Goal: Transaction & Acquisition: Purchase product/service

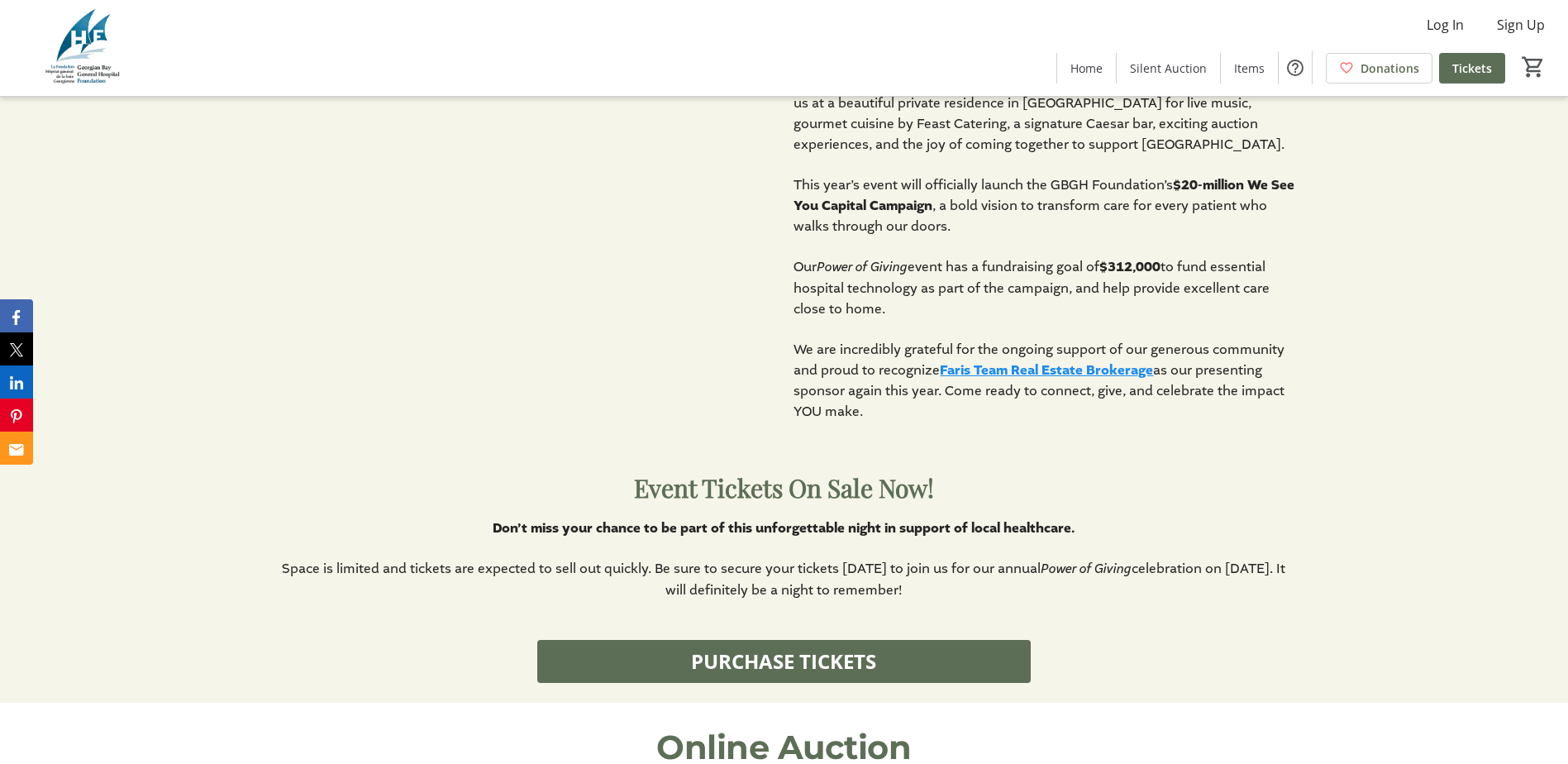
scroll to position [992, 0]
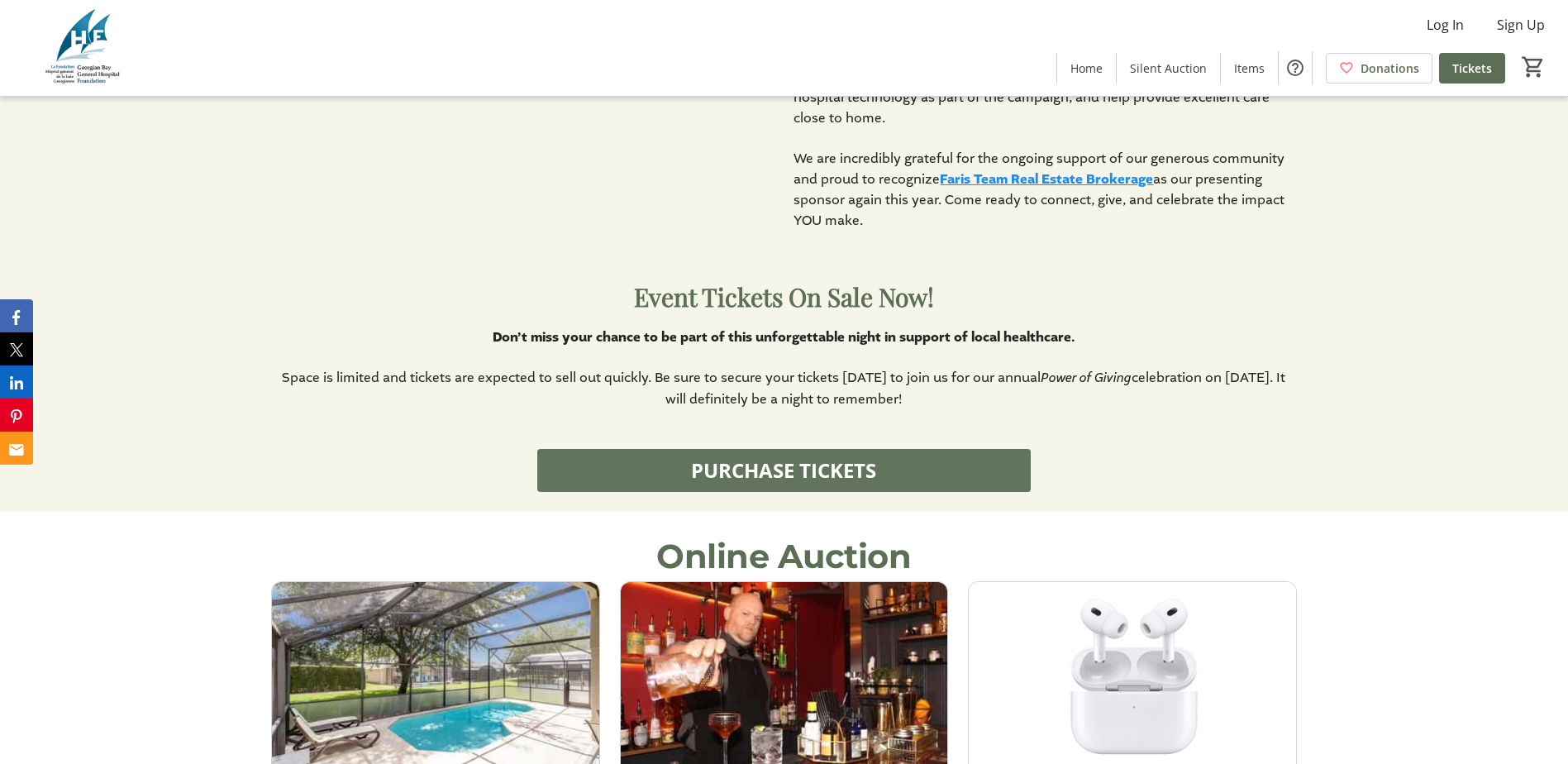
click at [894, 474] on span at bounding box center [784, 470] width 492 height 40
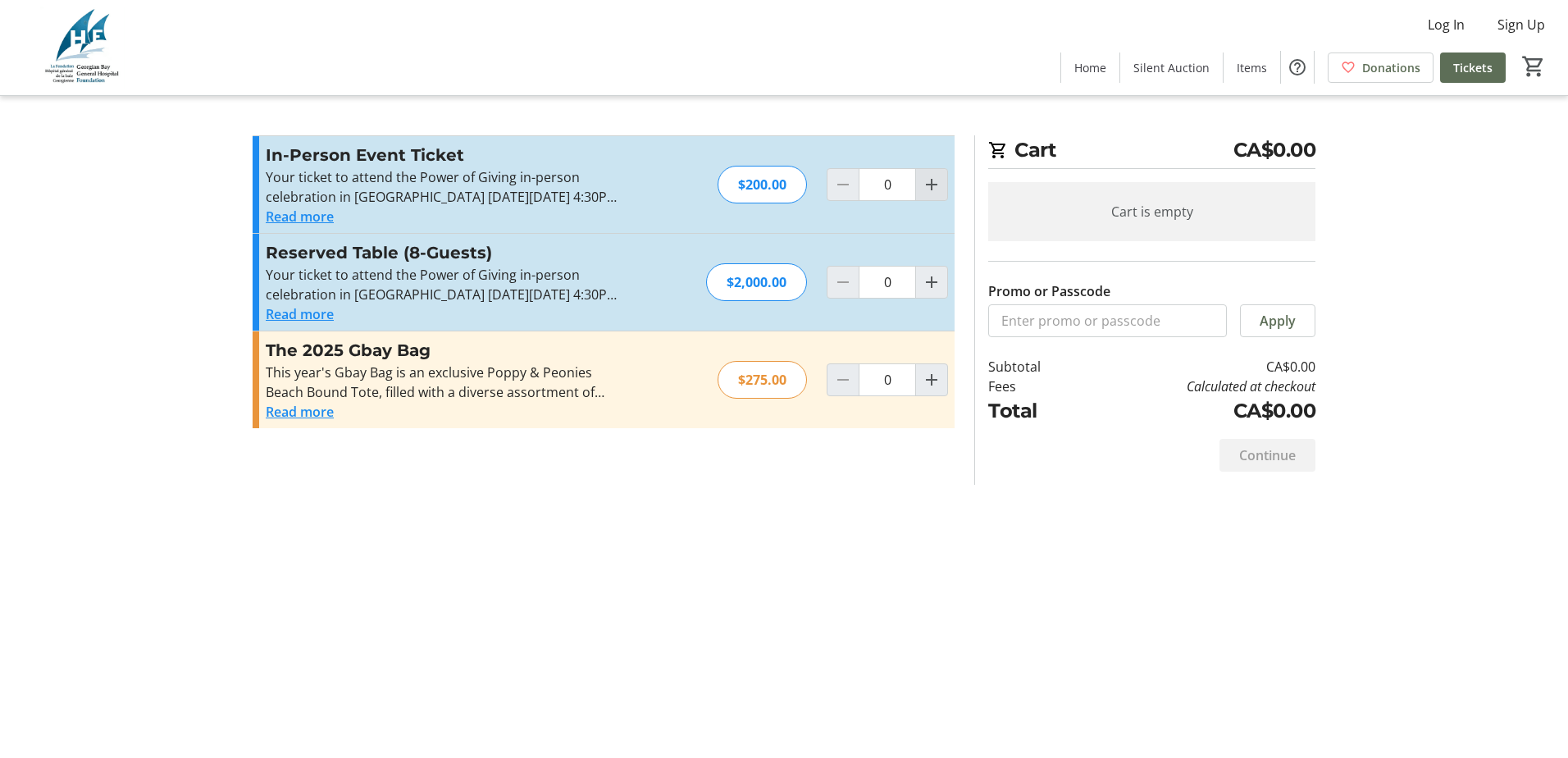
click at [942, 175] on span "Increment by one" at bounding box center [931, 184] width 32 height 32
type input "1"
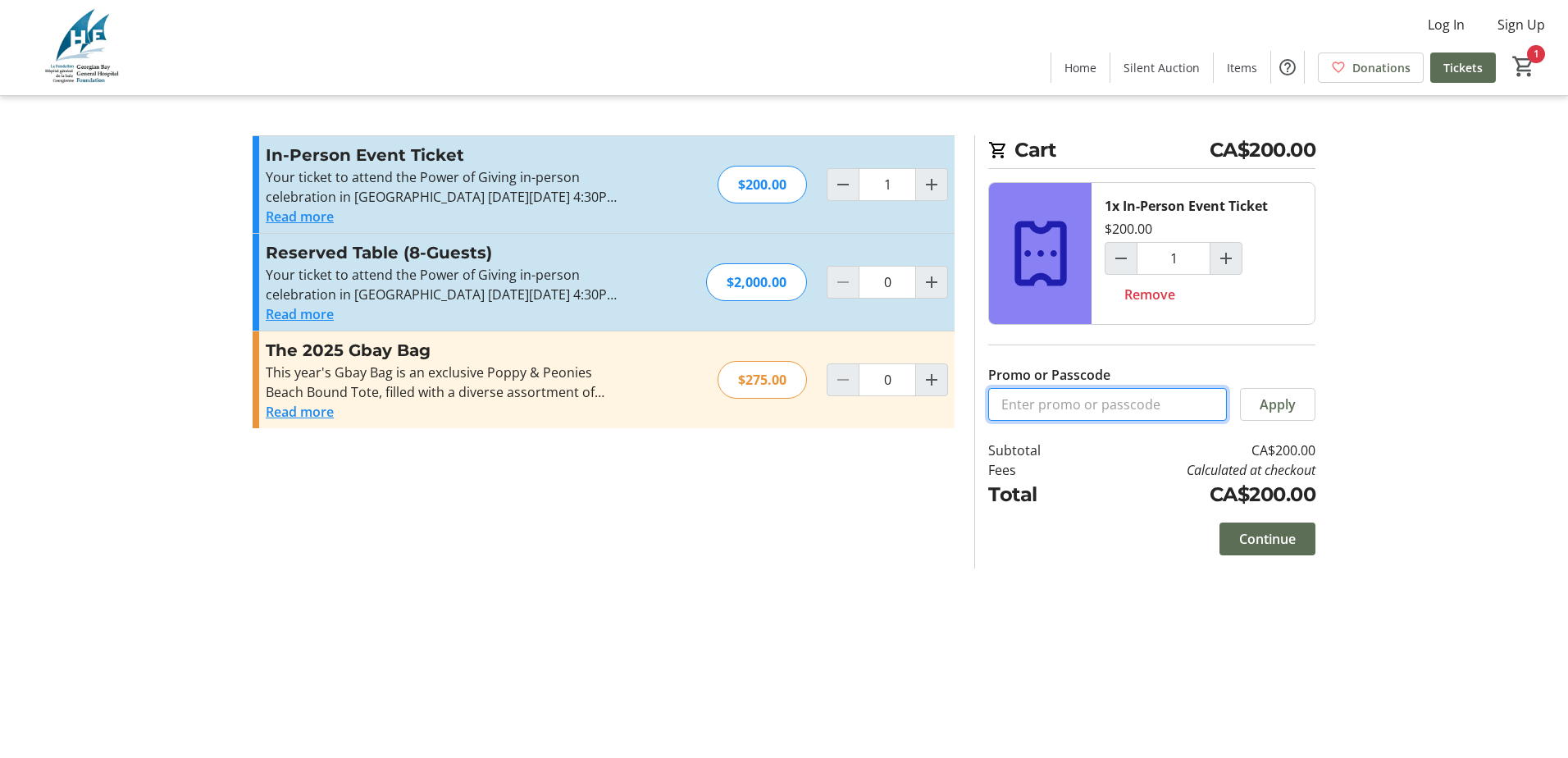
click at [1052, 408] on input "Promo or Passcode" at bounding box center [1107, 404] width 239 height 33
type input "WeSeeYou-1"
click at [1271, 406] on span "Apply" at bounding box center [1278, 404] width 36 height 20
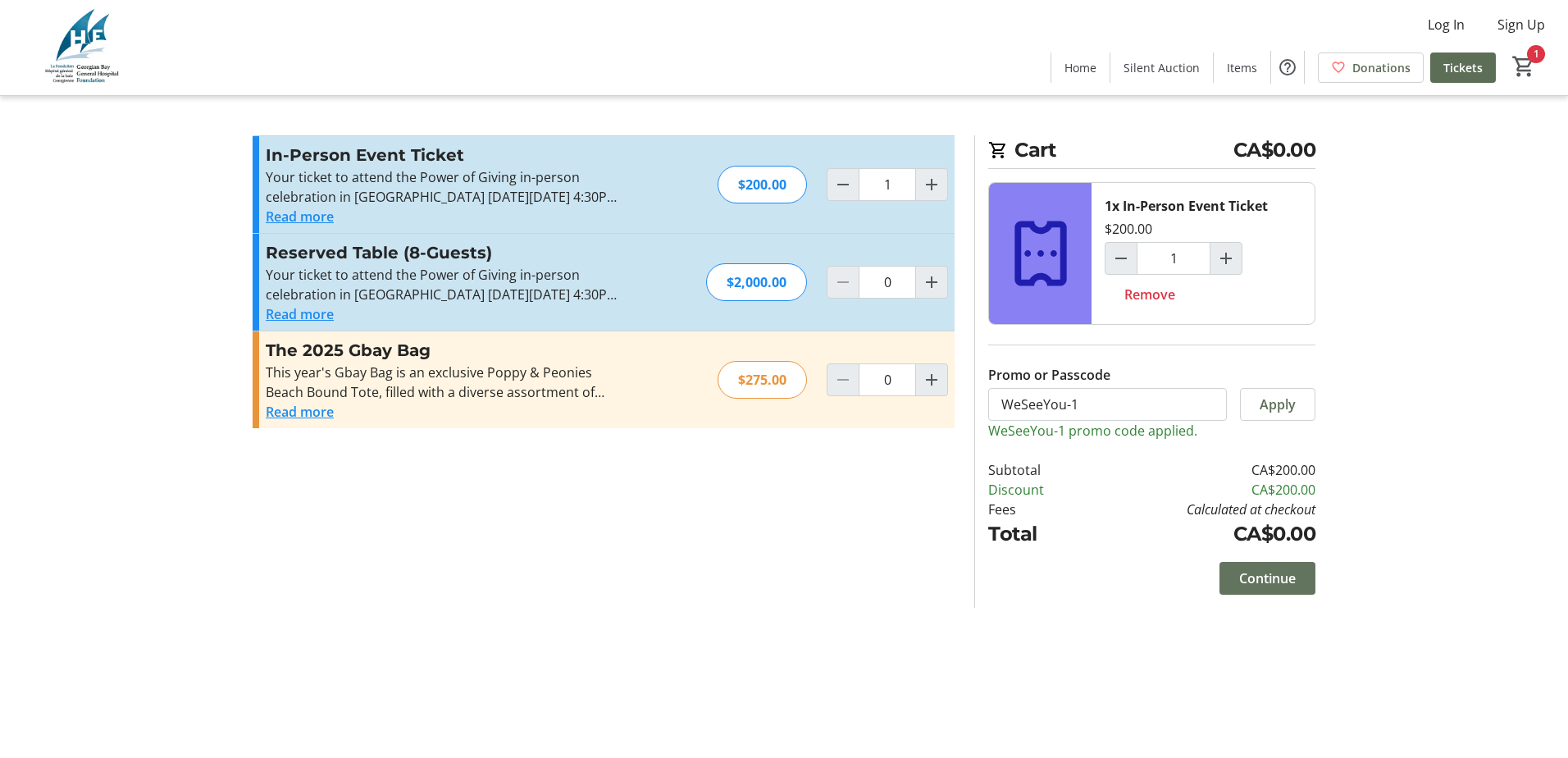
click at [1282, 579] on span "Continue" at bounding box center [1267, 578] width 57 height 20
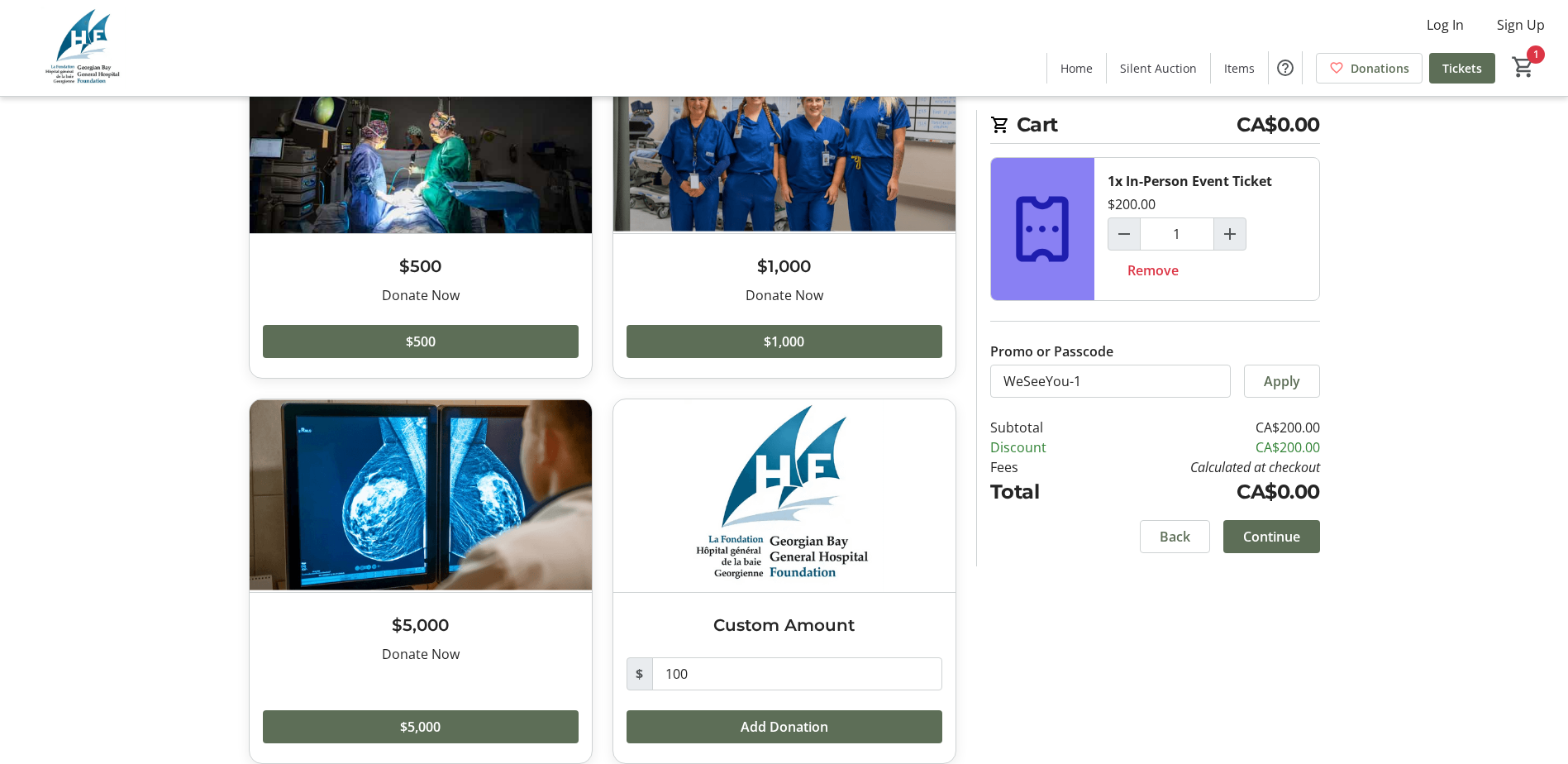
scroll to position [166, 0]
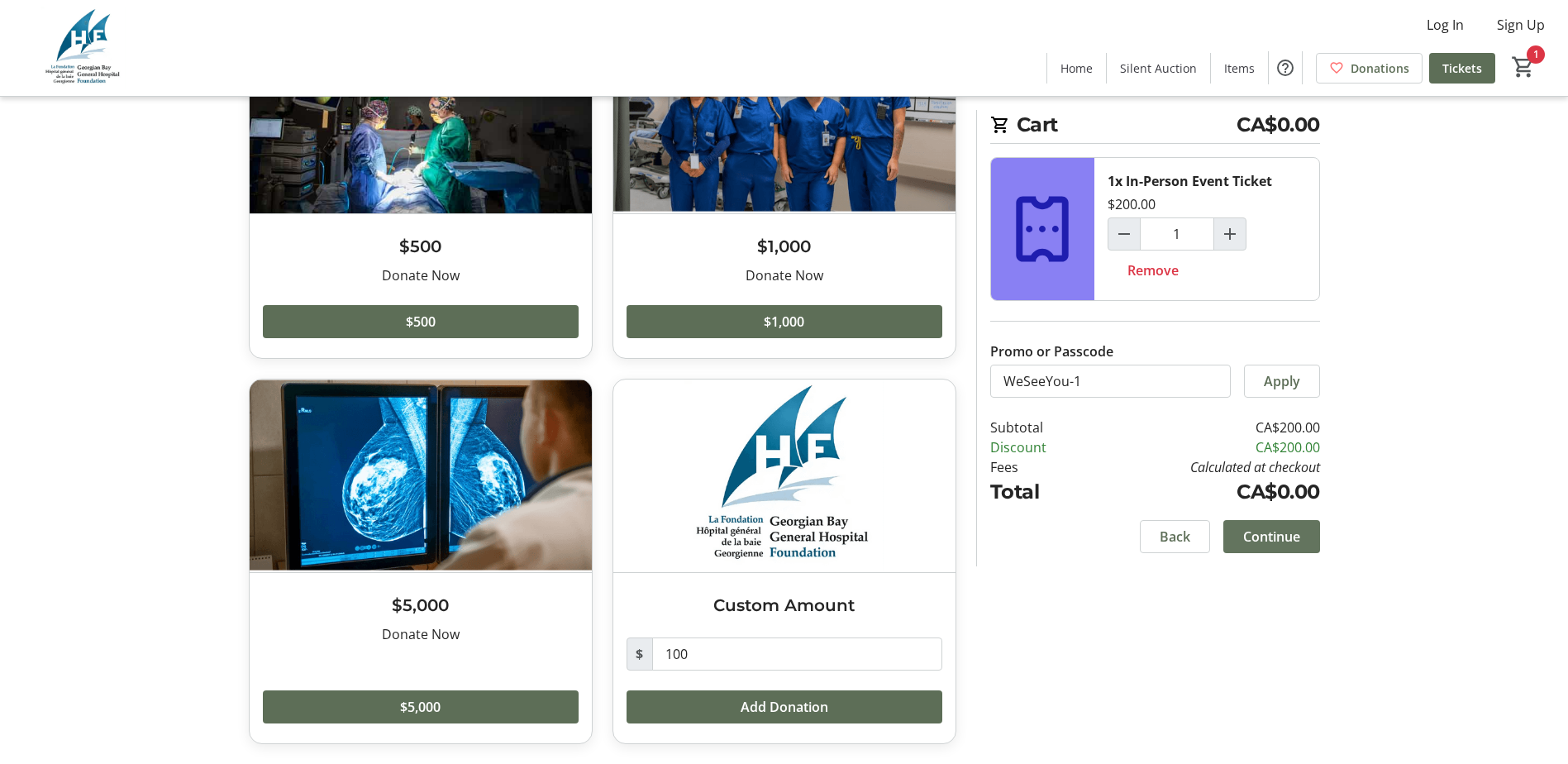
click at [1285, 545] on span "Continue" at bounding box center [1272, 536] width 57 height 20
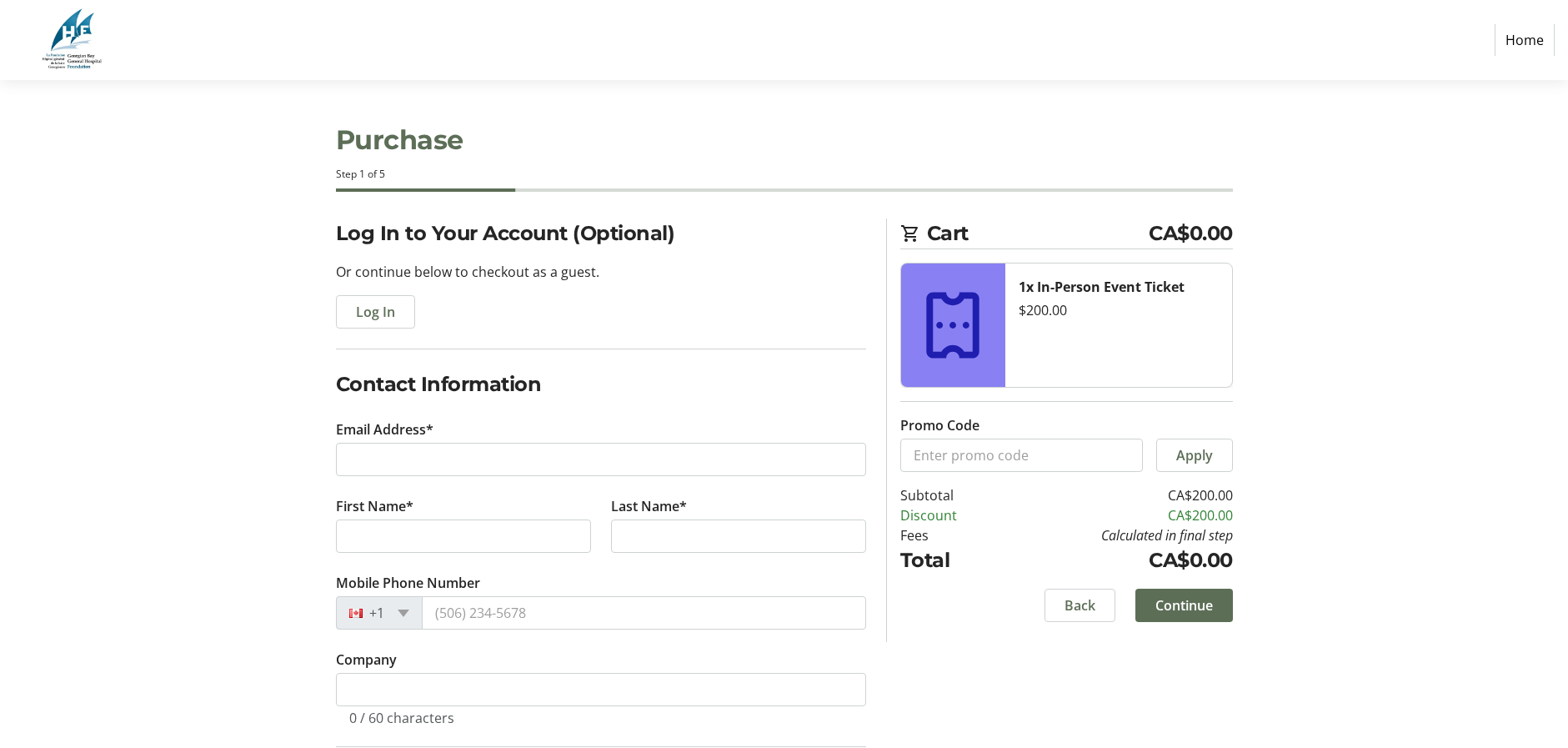
click at [262, 612] on div "Log In to Your Account (Optional) Or continue below to checkout as a guest. Log…" at bounding box center [784, 599] width 1100 height 763
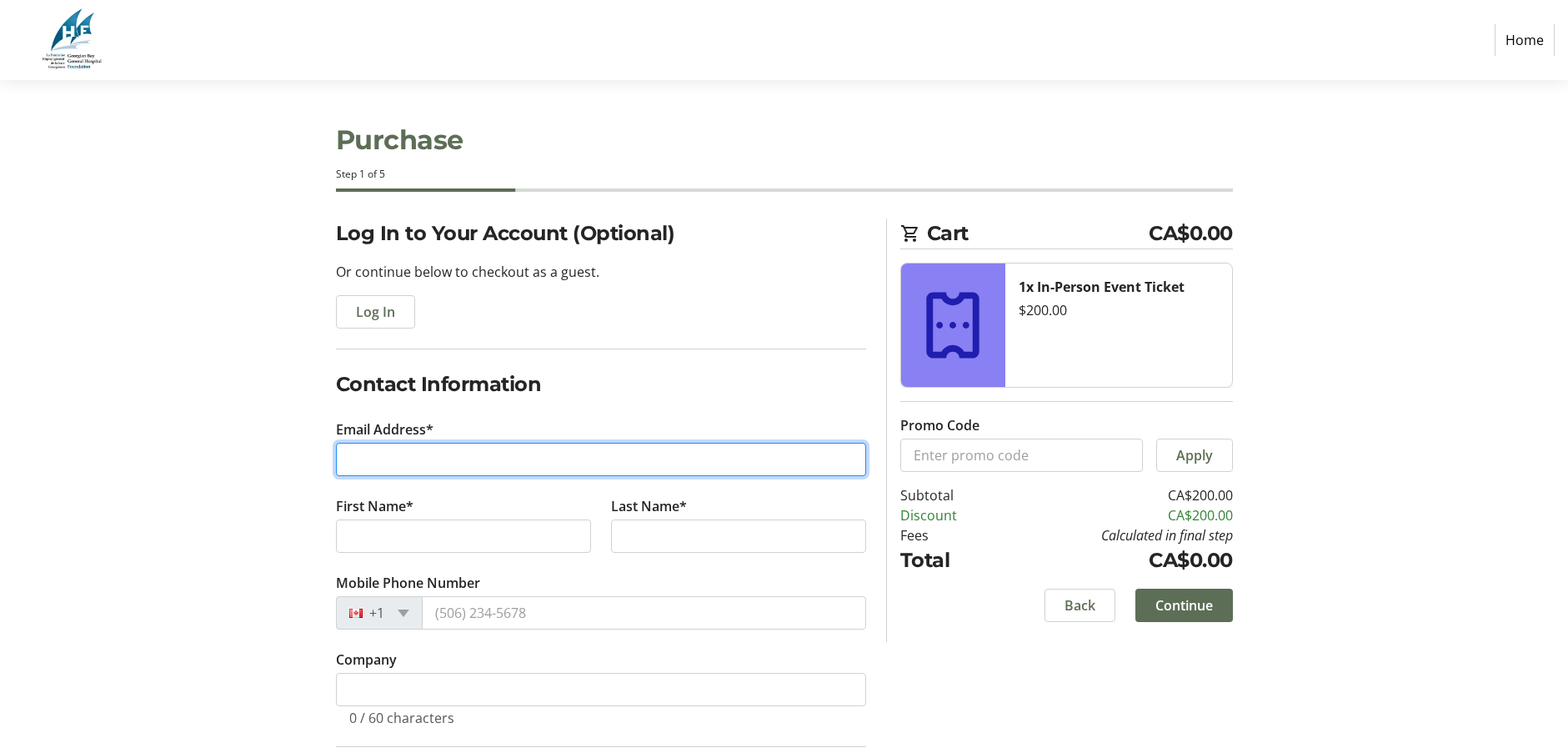
click at [461, 469] on input "Email Address*" at bounding box center [601, 460] width 530 height 33
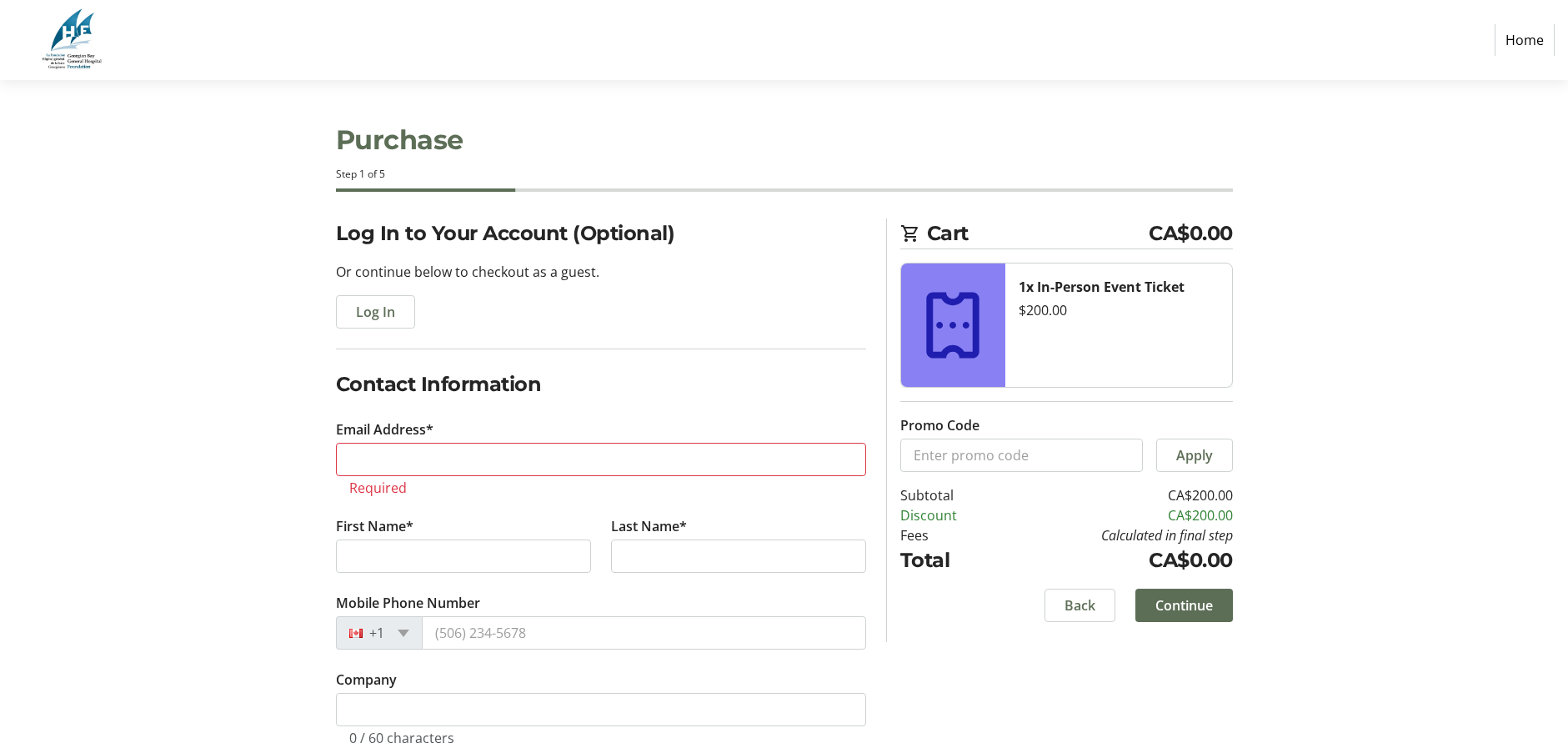
click at [421, 438] on label "Email Address*" at bounding box center [384, 430] width 97 height 20
click at [421, 443] on input "Email Address*" at bounding box center [601, 460] width 530 height 33
paste input "[EMAIL_ADDRESS][DOMAIN_NAME]"
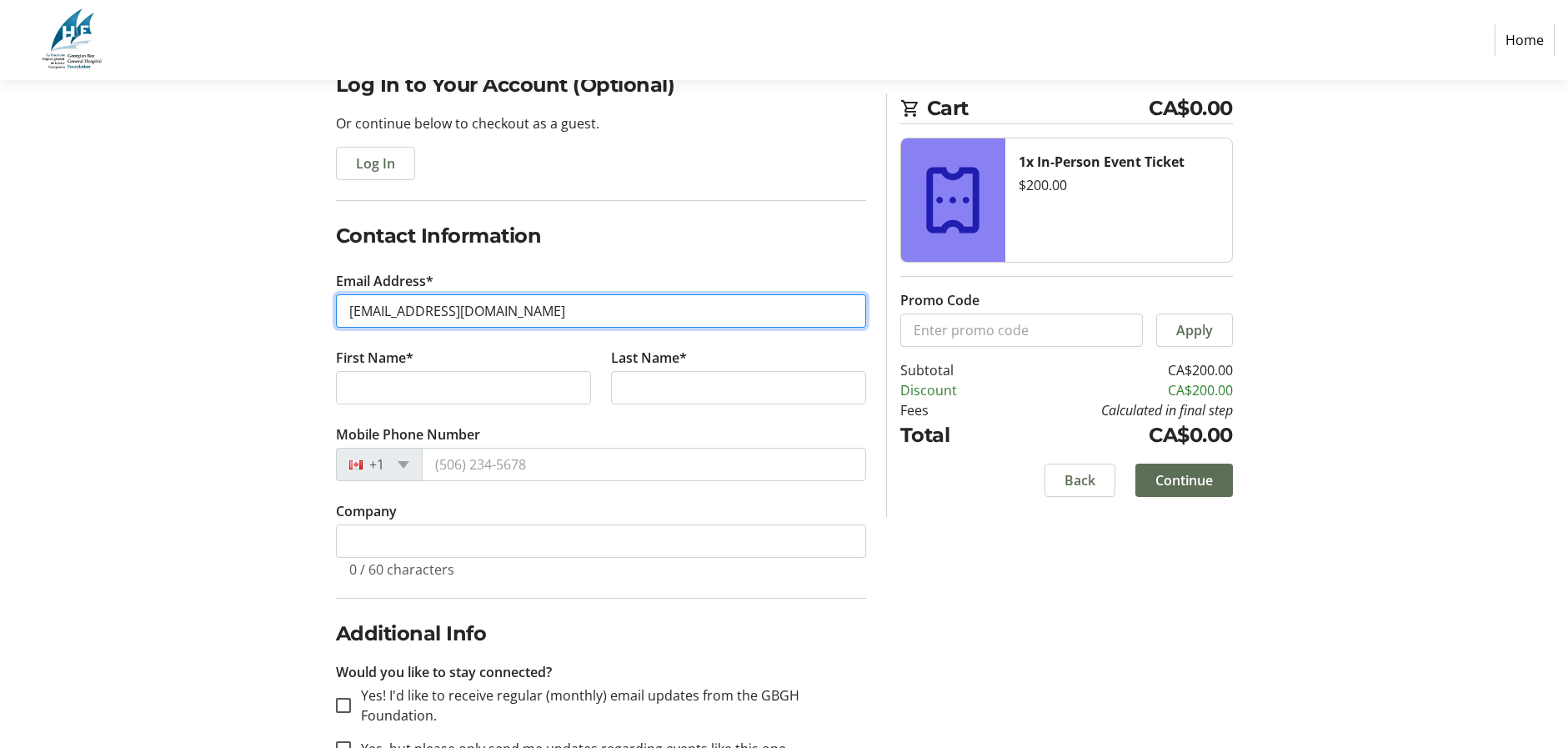
scroll to position [167, 0]
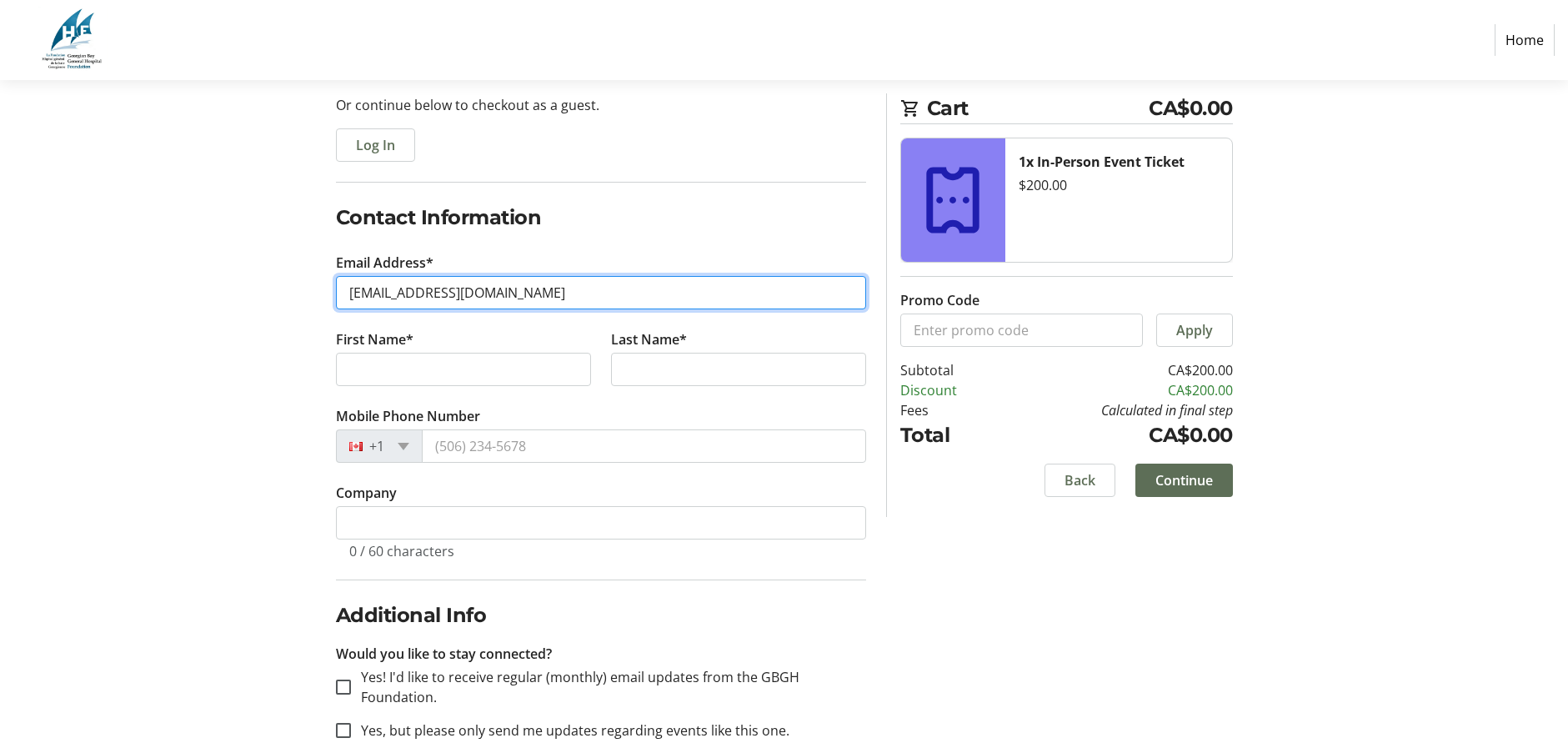
type input "[EMAIL_ADDRESS][DOMAIN_NAME]"
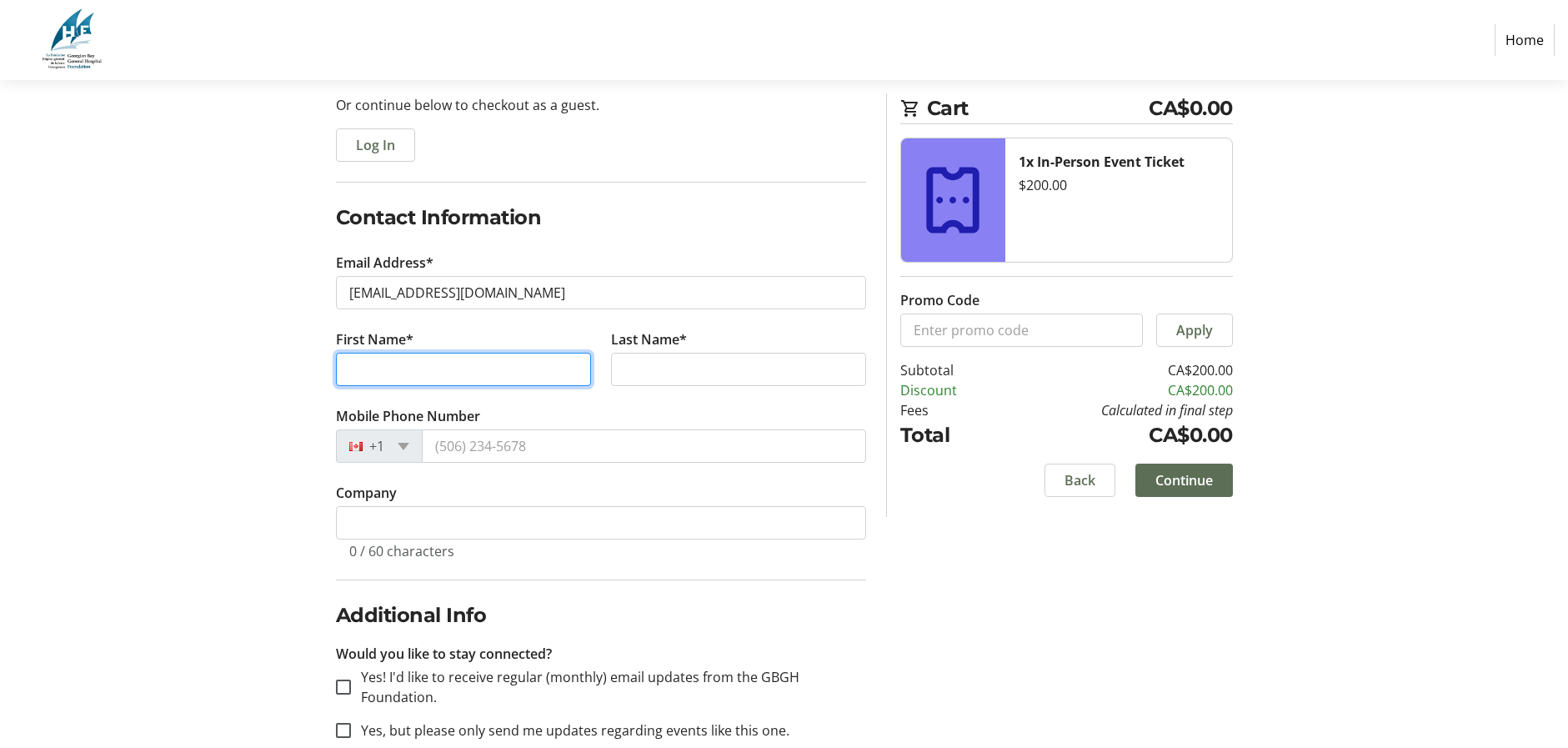
click at [359, 364] on input "First Name*" at bounding box center [463, 369] width 255 height 33
type input "H"
type input "[PERSON_NAME] [PERSON_NAME]"
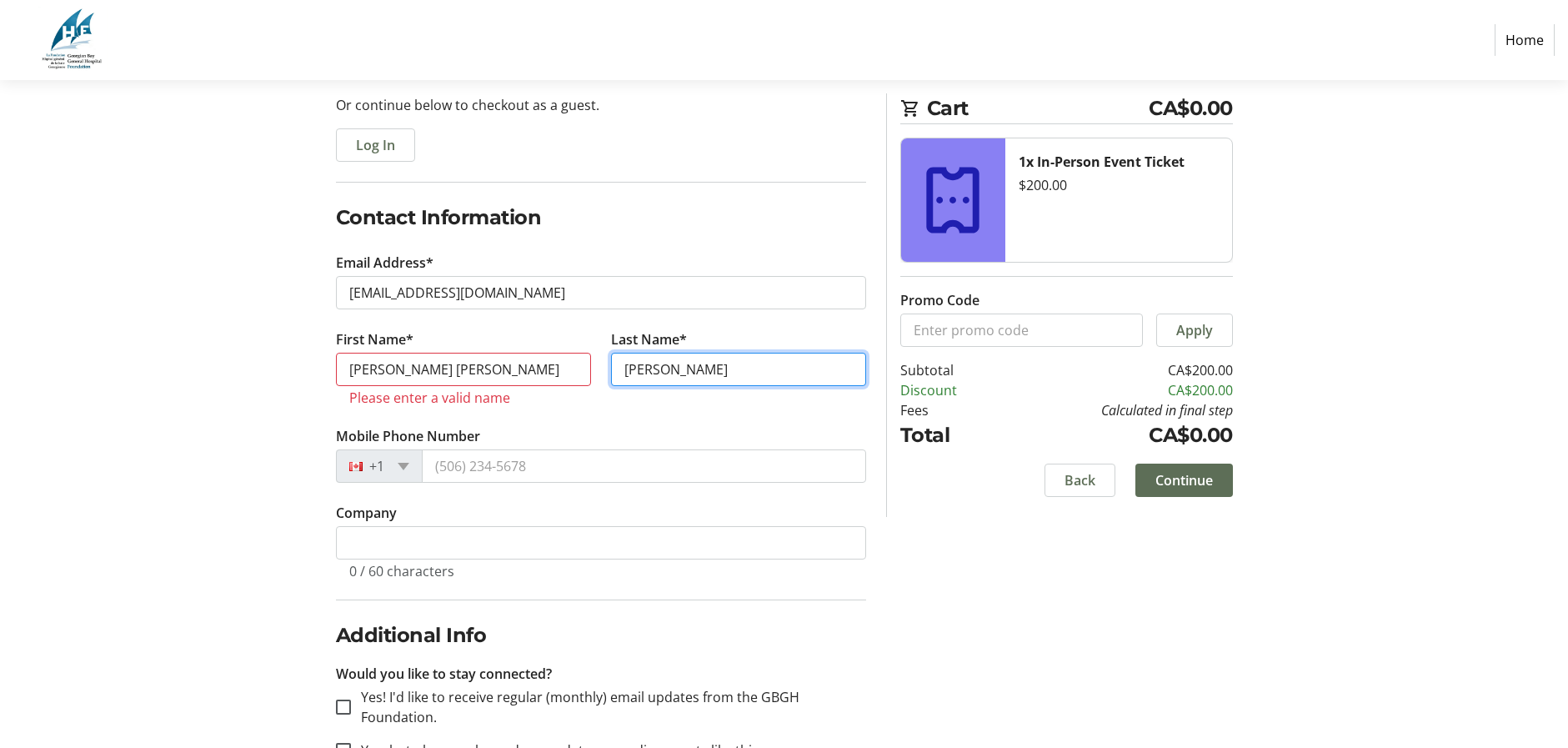
type input "[PERSON_NAME]"
click at [659, 327] on tr-form-field "Email Address* [EMAIL_ADDRESS][DOMAIN_NAME]" at bounding box center [601, 290] width 530 height 77
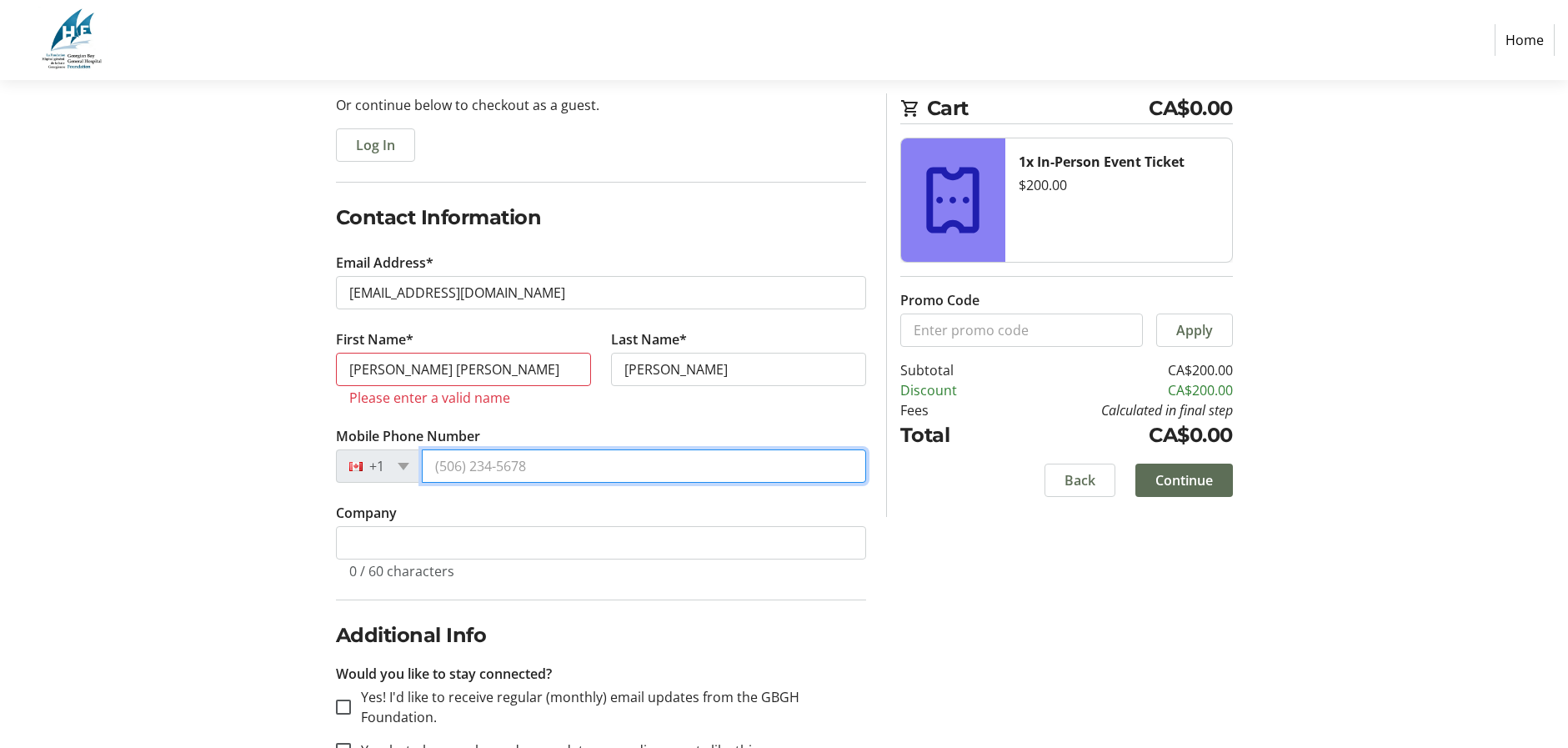
click at [593, 472] on input "Mobile Phone Number" at bounding box center [643, 467] width 444 height 33
type input "[PHONE_NUMBER]"
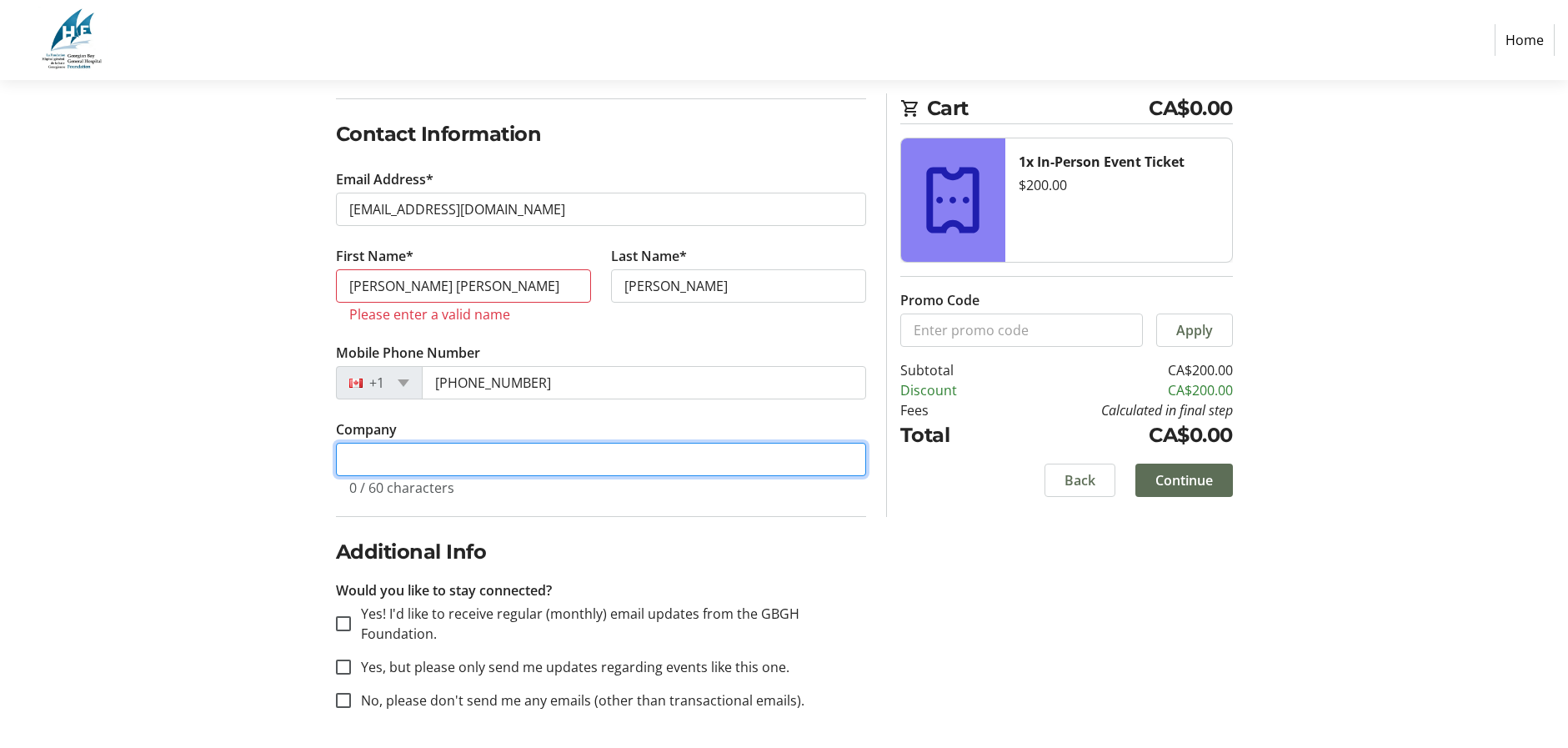
scroll to position [252, 0]
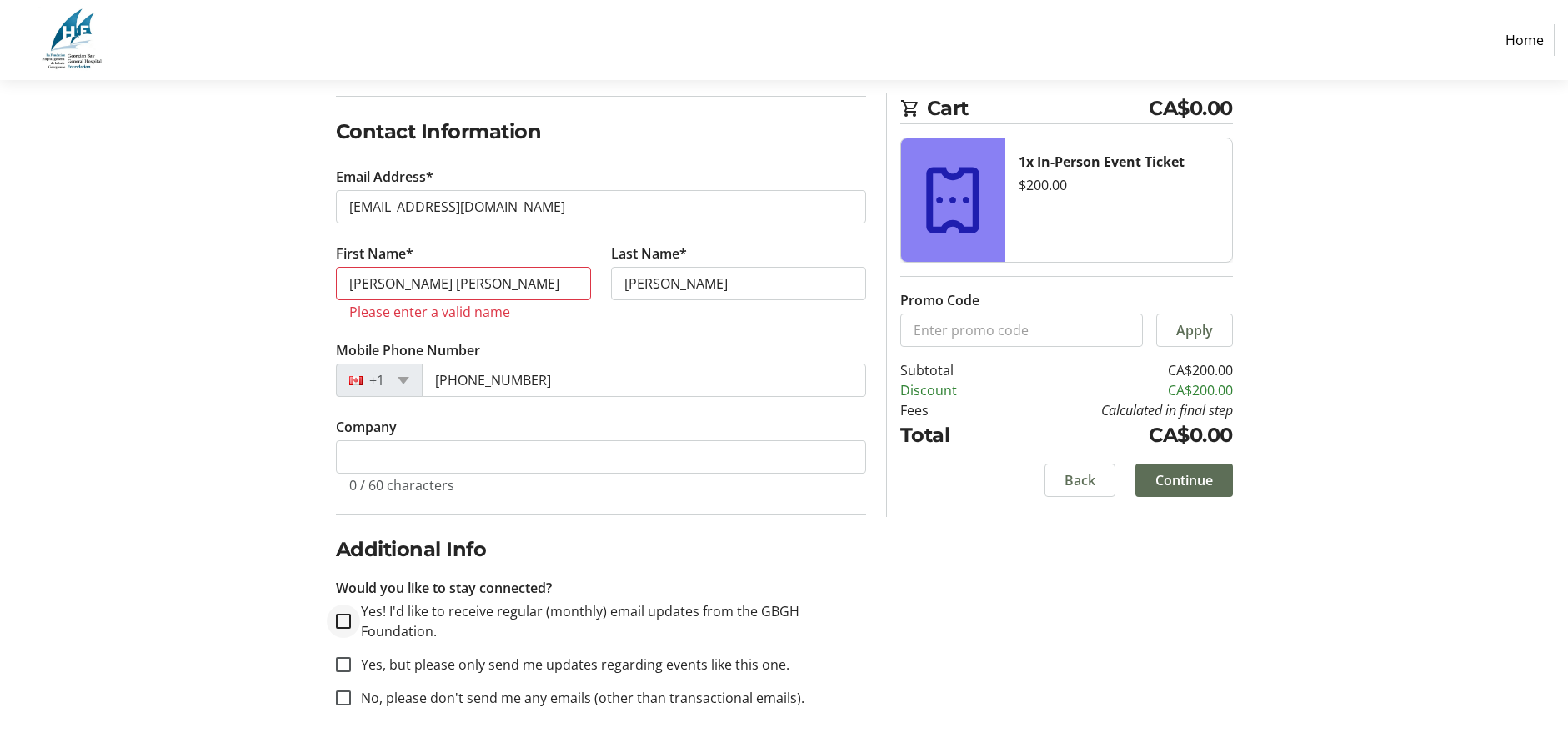
click at [346, 612] on div at bounding box center [343, 620] width 40 height 40
checkbox input "true"
click at [1159, 478] on span "Continue" at bounding box center [1184, 480] width 57 height 20
click at [458, 281] on input "[PERSON_NAME] [PERSON_NAME]" at bounding box center [463, 283] width 255 height 33
drag, startPoint x: 458, startPoint y: 280, endPoint x: 137, endPoint y: 279, distance: 321.0
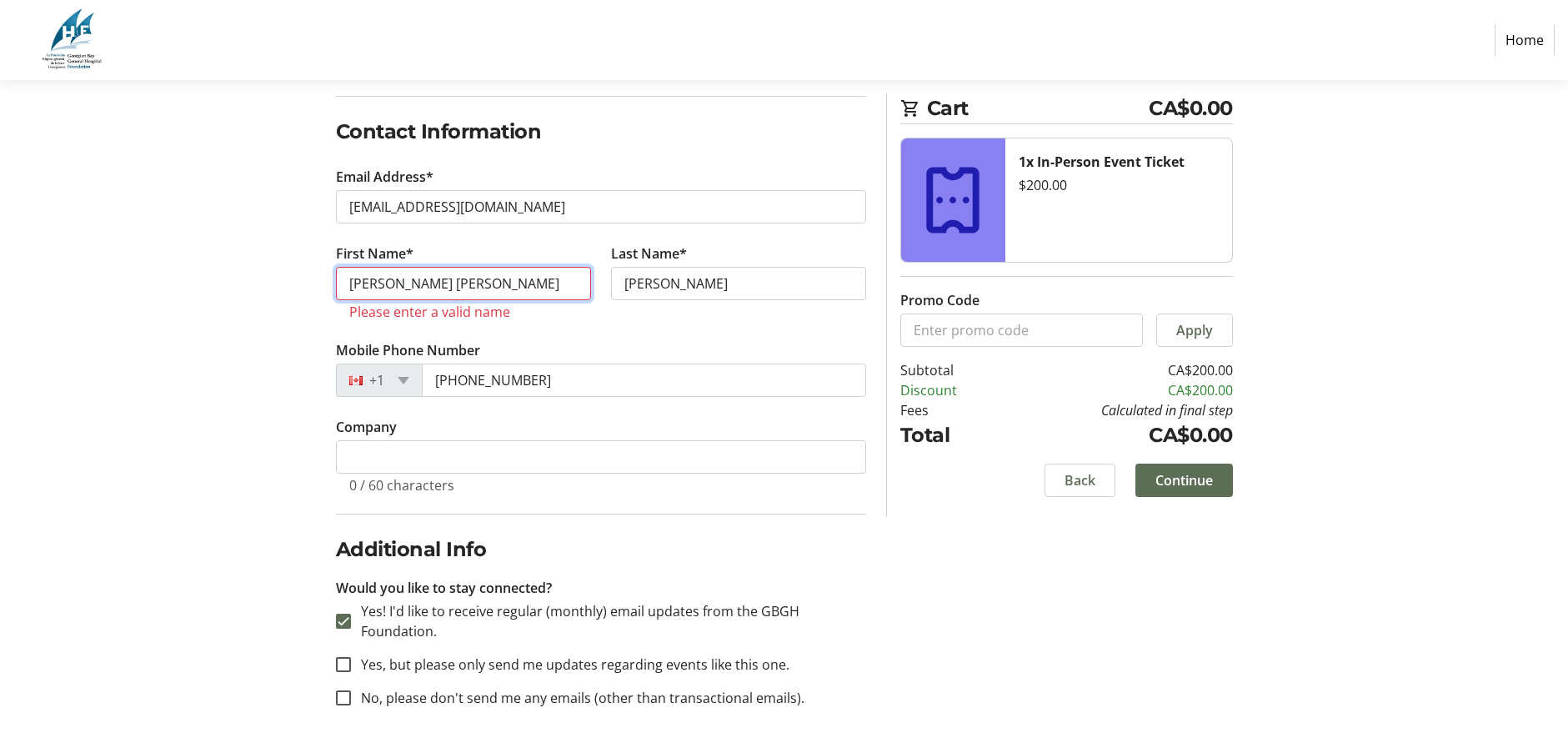
click at [136, 280] on section "Purchase Step 1 of 5 Cart CA$0.00 1x In-Person Event Ticket $200.00 Promo Code …" at bounding box center [784, 287] width 1568 height 920
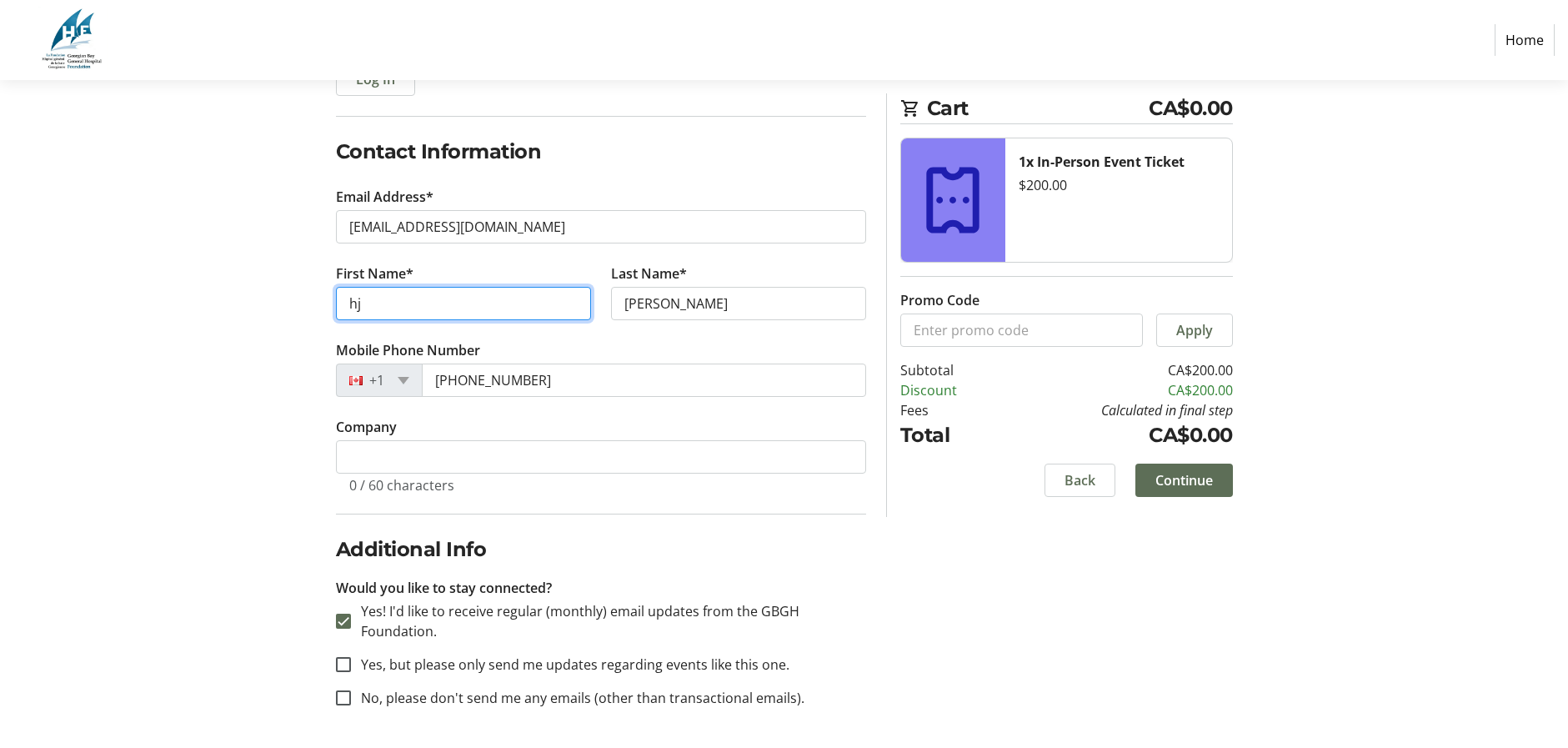
type input "h"
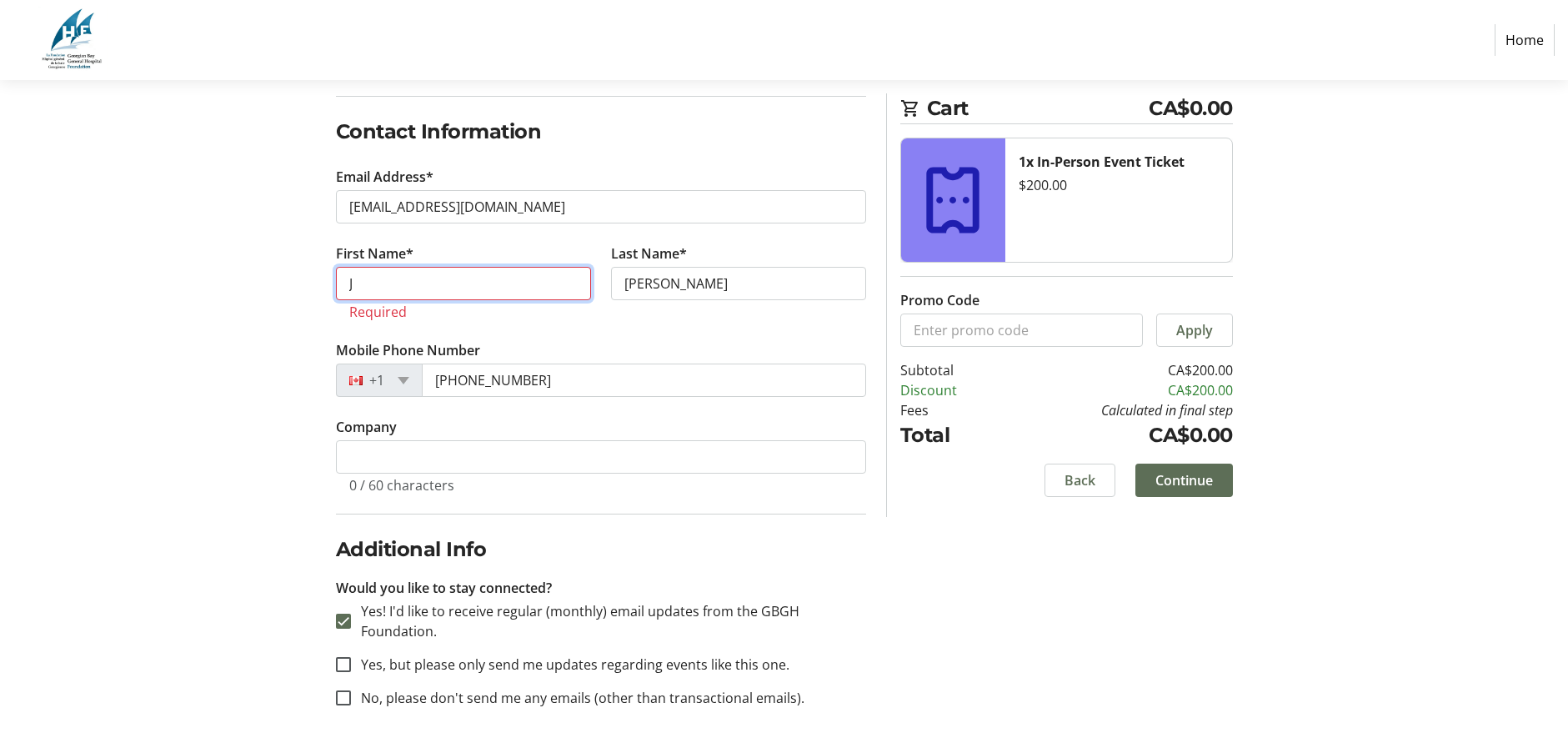
scroll to position [233, 0]
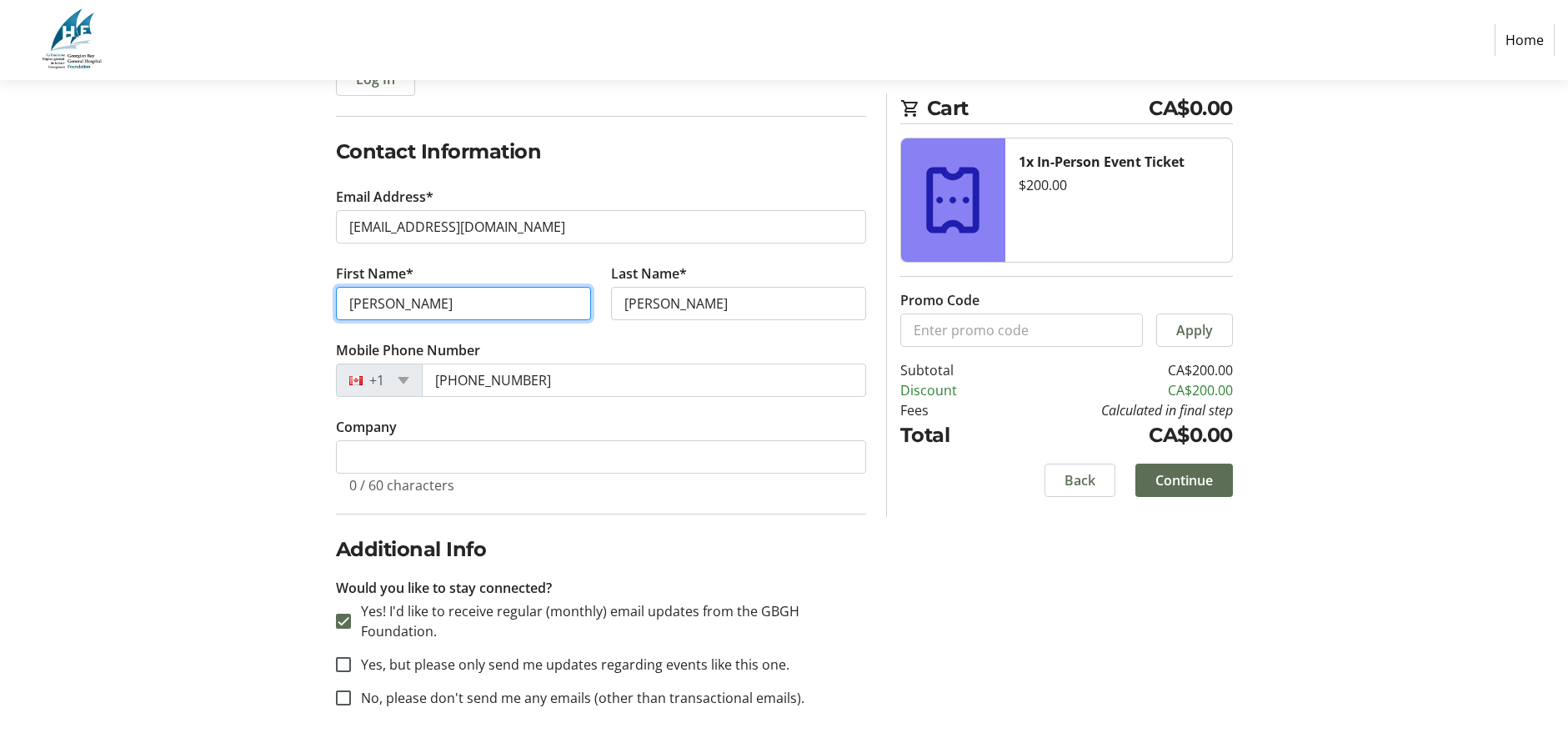
type input "[PERSON_NAME]"
click at [1170, 475] on span "Continue" at bounding box center [1184, 480] width 57 height 20
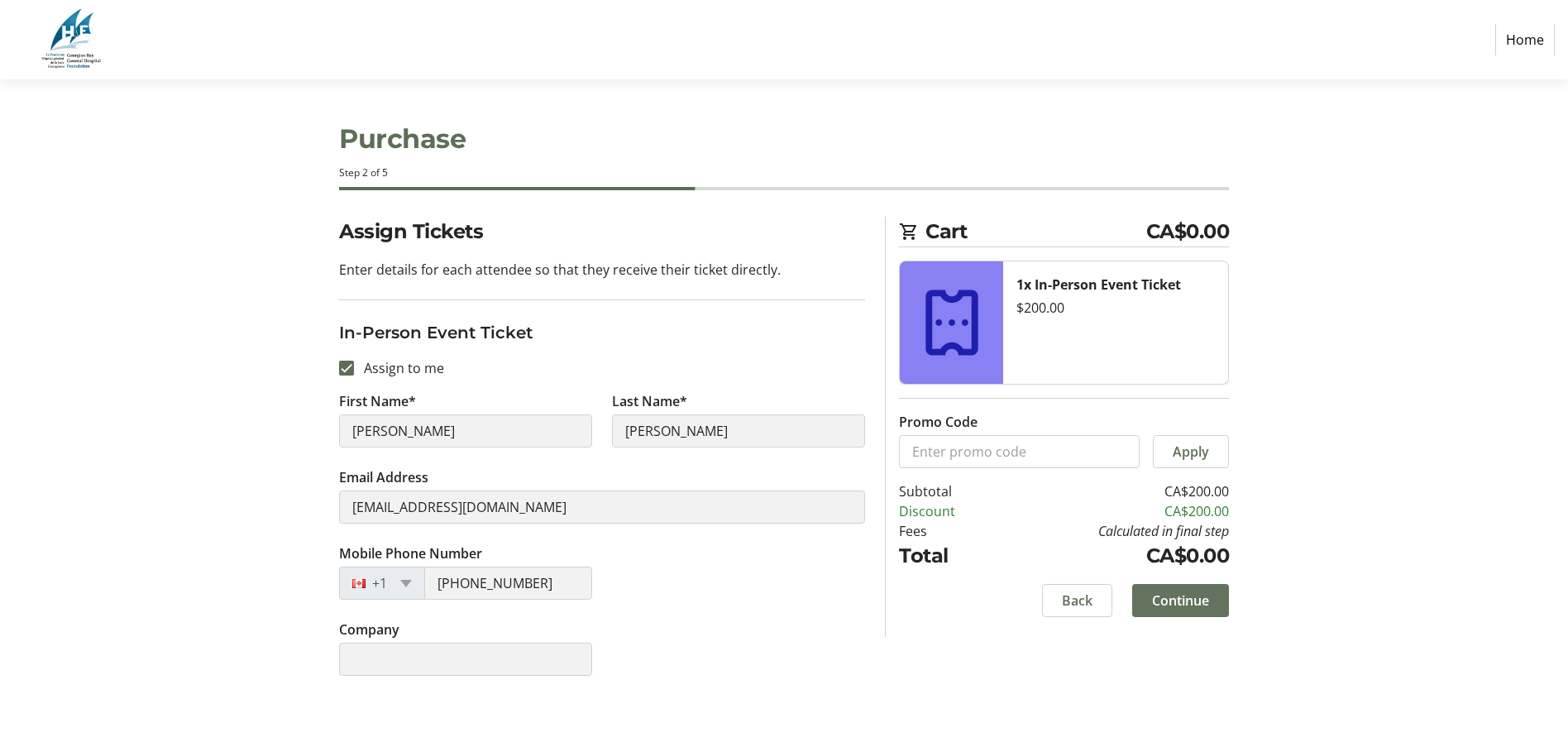
click at [1195, 603] on span "Continue" at bounding box center [1181, 600] width 57 height 20
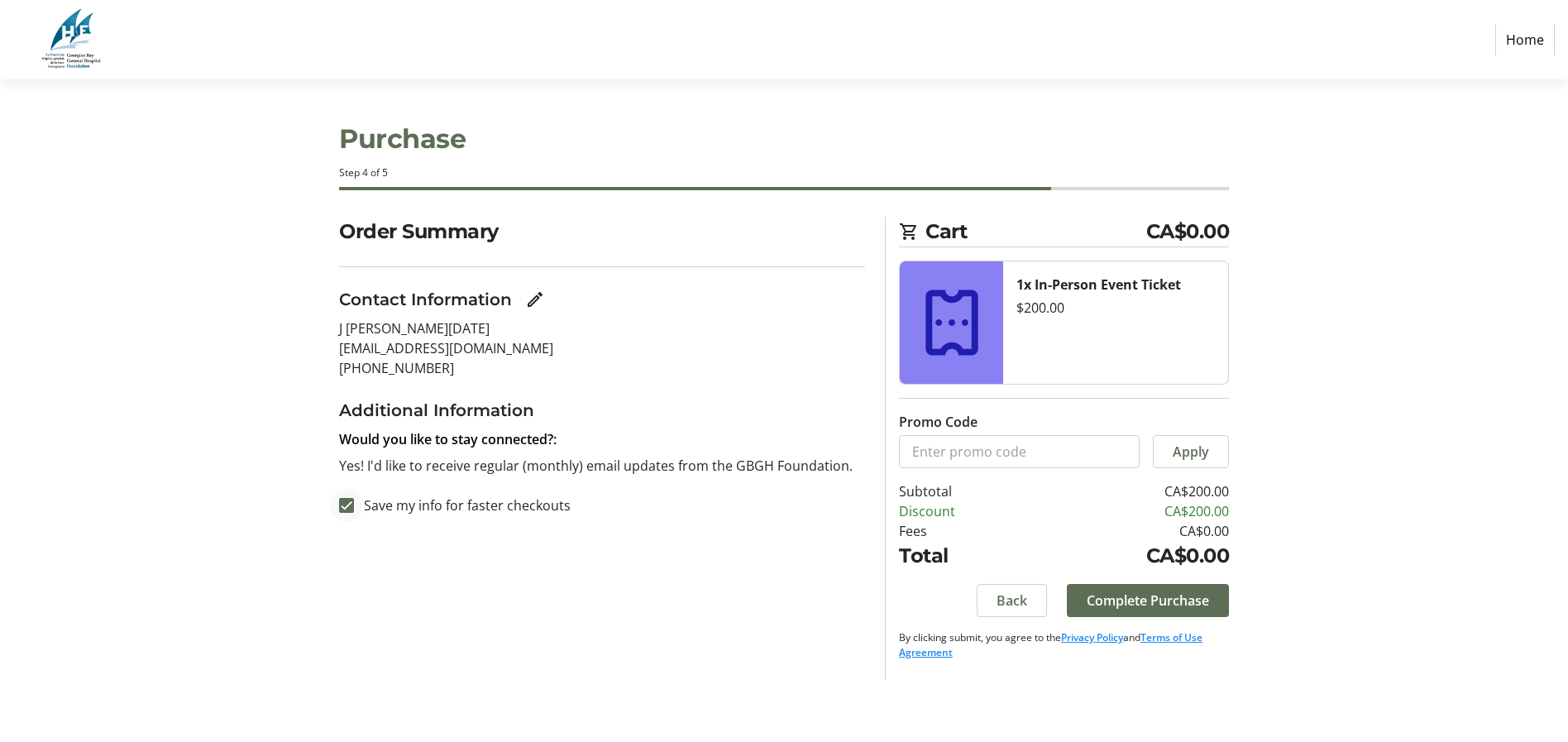
click at [361, 507] on div at bounding box center [346, 505] width 40 height 40
checkbox input "false"
click at [1161, 595] on span "Complete Purchase" at bounding box center [1148, 600] width 123 height 20
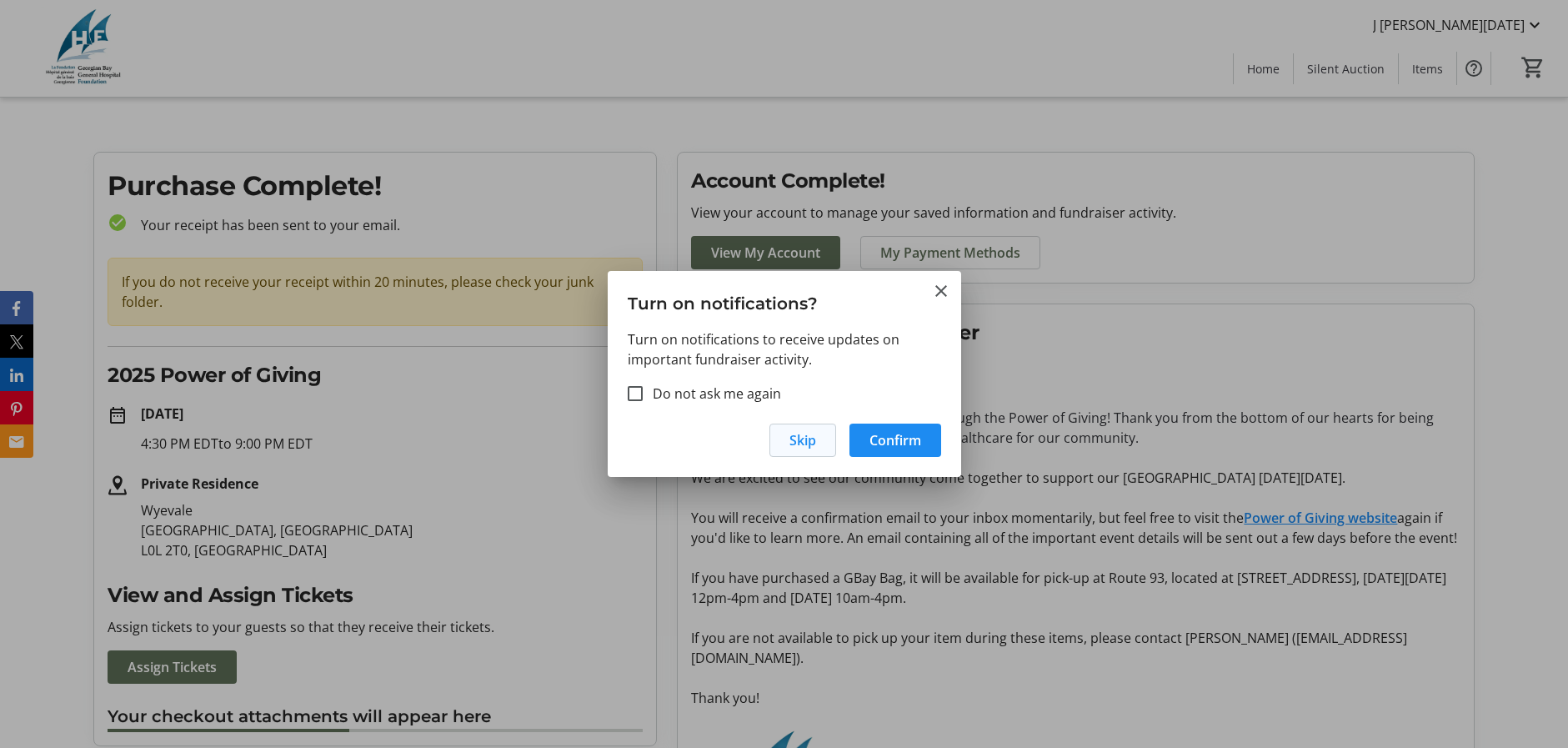
click at [815, 438] on span "Skip" at bounding box center [802, 440] width 26 height 20
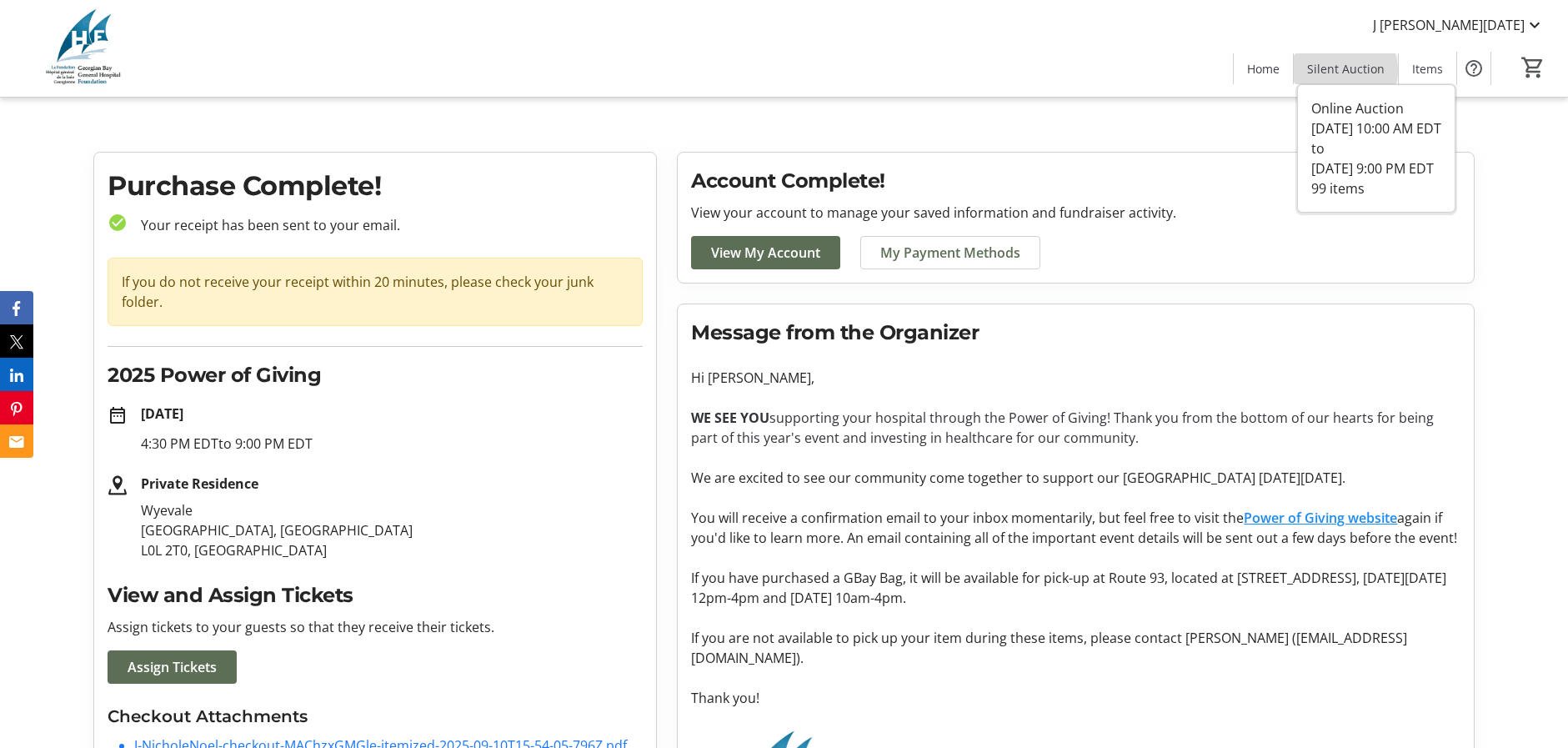
click at [1346, 70] on span "Silent Auction" at bounding box center [1346, 69] width 78 height 18
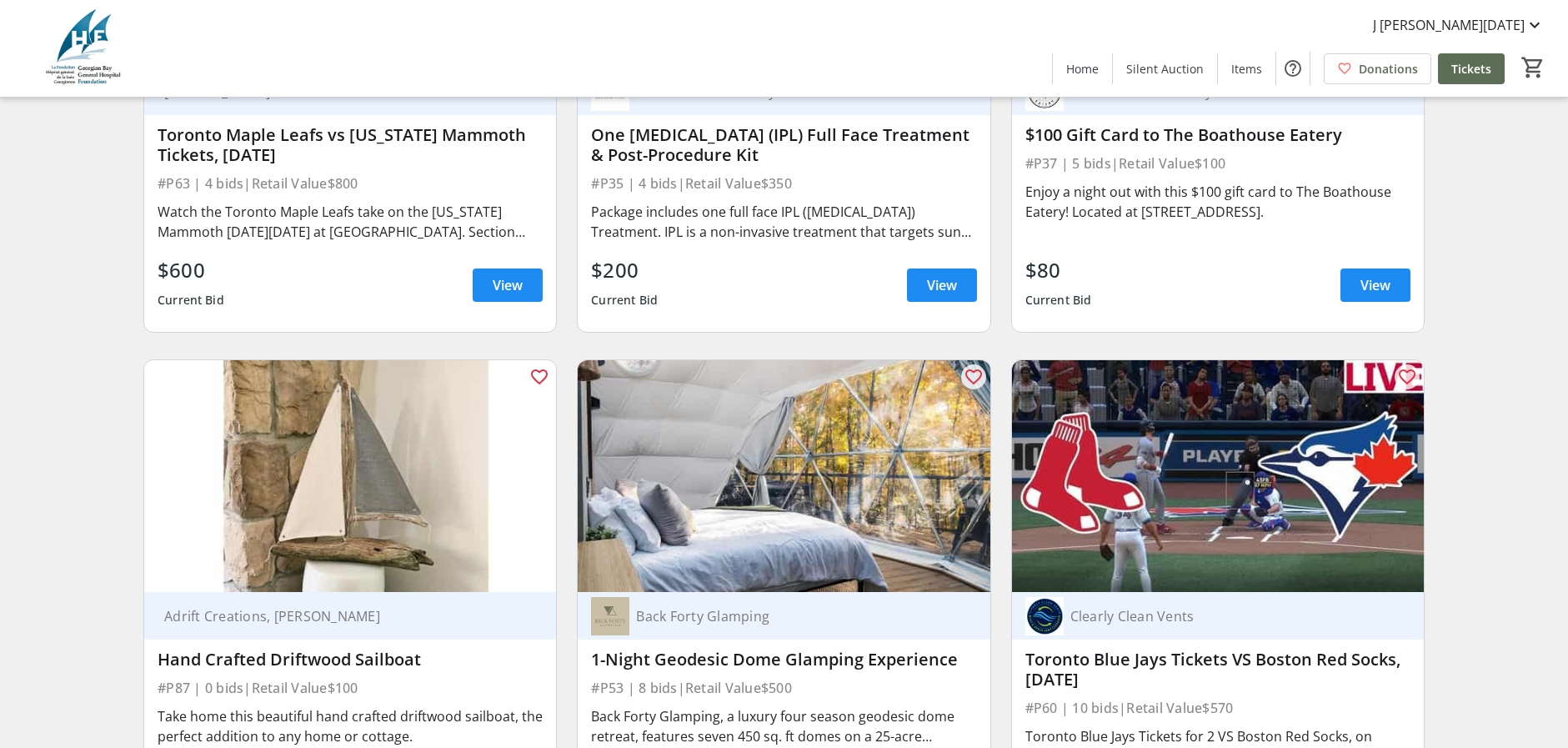
scroll to position [7505, 0]
